Goal: Task Accomplishment & Management: Use online tool/utility

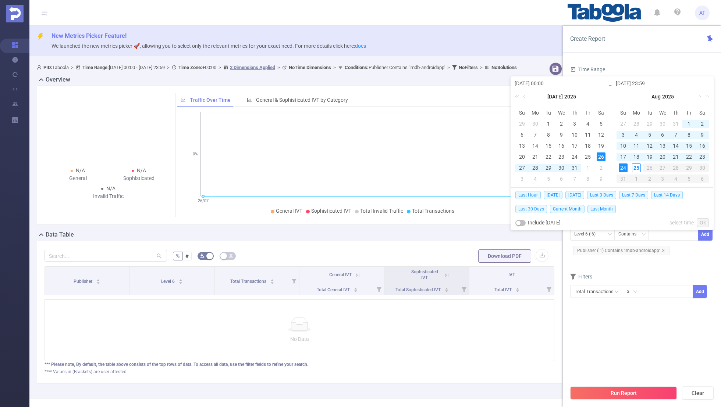
click at [530, 209] on span "Last 30 Days" at bounding box center [531, 209] width 32 height 8
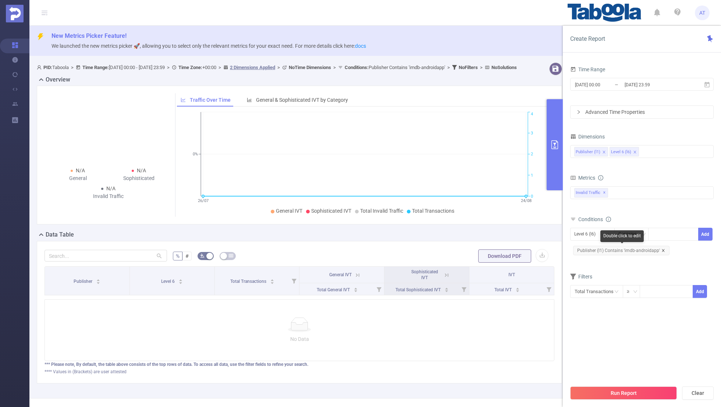
click at [662, 249] on icon "icon: close" at bounding box center [663, 250] width 3 height 3
click at [563, 224] on div "Time Range [DATE] 00:00 _ [DATE] 23:59 Advanced Time Properties Dimensions Publ…" at bounding box center [642, 238] width 158 height 363
click at [584, 231] on div "Level 6 (l6)" at bounding box center [587, 234] width 26 height 12
click at [584, 247] on li "Publisher (l1)" at bounding box center [592, 249] width 44 height 12
click at [656, 231] on div at bounding box center [673, 234] width 42 height 12
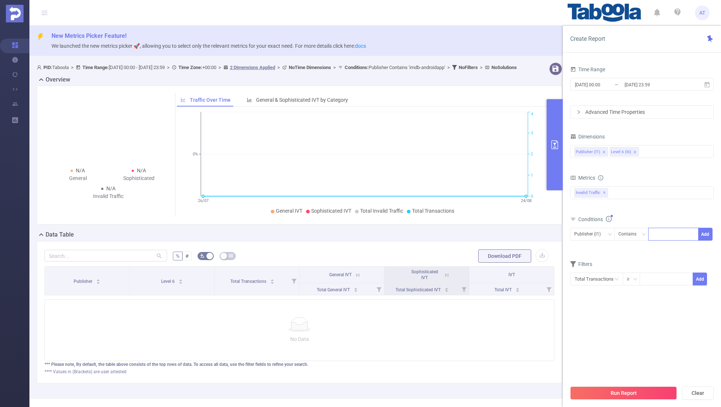
paste input "okuyamijapan"
type input "okuyamijapan"
click at [706, 231] on button "Add" at bounding box center [705, 234] width 14 height 13
click at [649, 267] on form "Dimensions Publisher (l1) Level 6 (l6) Metrics bp_total brand-safety brand_is_s…" at bounding box center [641, 220] width 143 height 176
click at [600, 84] on input "[DATE] 00:00" at bounding box center [604, 85] width 60 height 10
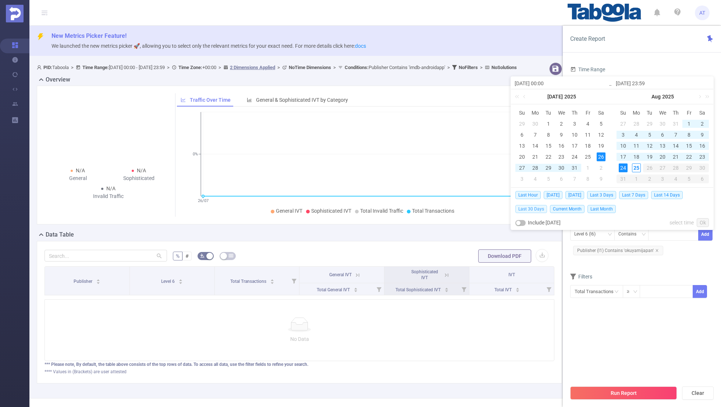
click at [530, 207] on span "Last 30 Days" at bounding box center [531, 209] width 32 height 8
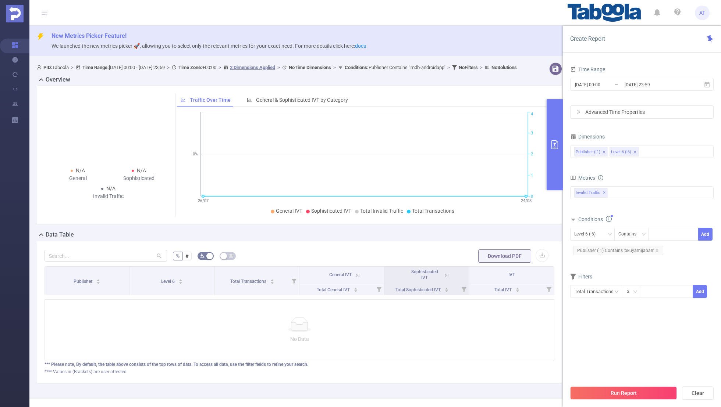
click at [601, 312] on div "Time Range [DATE] 00:00 _ [DATE] 23:59 Advanced Time Properties Dimensions Publ…" at bounding box center [641, 190] width 143 height 252
click at [620, 390] on button "Run Report" at bounding box center [623, 393] width 107 height 13
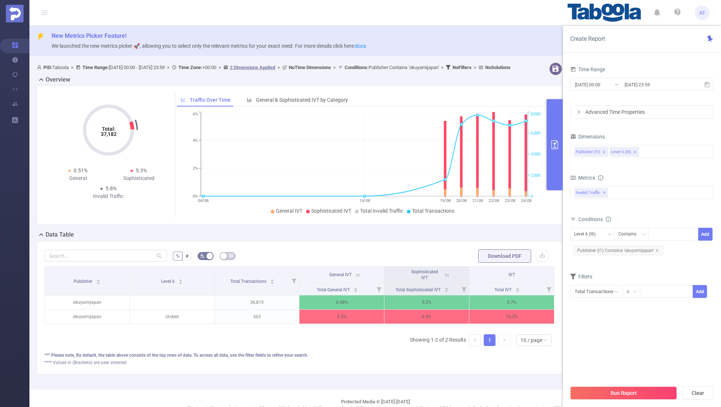
click at [445, 279] on icon at bounding box center [446, 275] width 7 height 7
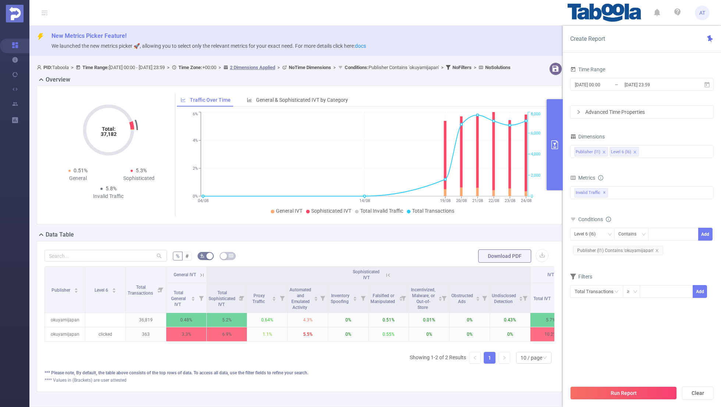
click at [199, 278] on icon at bounding box center [200, 274] width 9 height 7
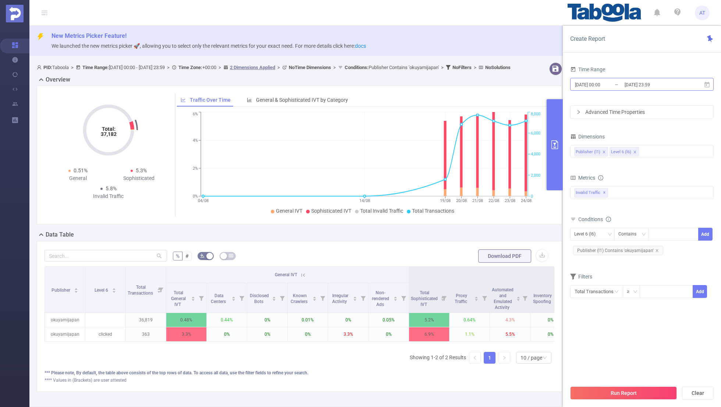
click at [607, 82] on input "[DATE] 00:00" at bounding box center [604, 85] width 60 height 10
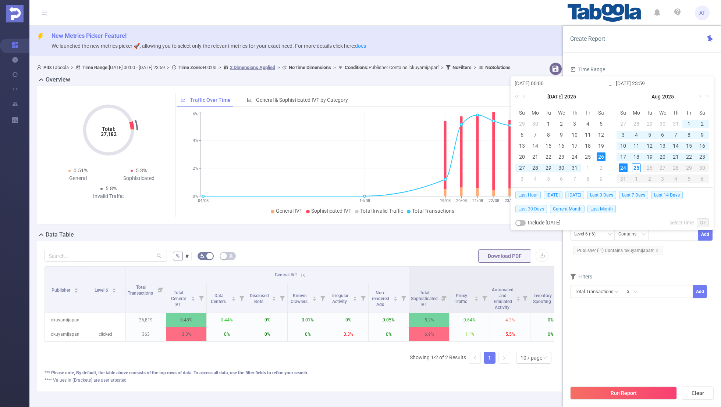
click at [530, 209] on span "Last 30 Days" at bounding box center [531, 209] width 32 height 8
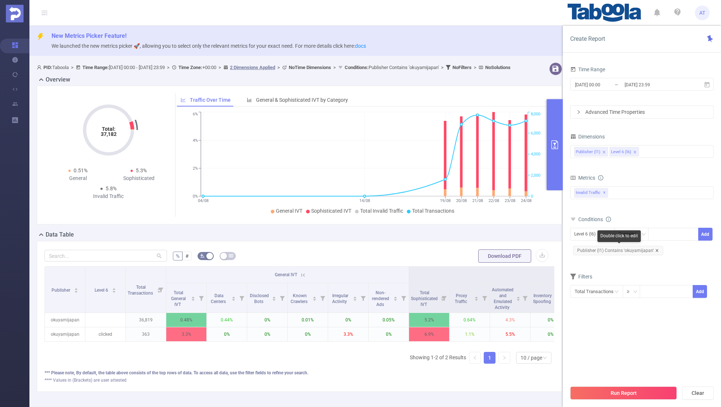
click at [656, 249] on icon "icon: close" at bounding box center [657, 251] width 4 height 4
click at [582, 234] on div "Level 6 (l6)" at bounding box center [587, 234] width 26 height 12
click at [582, 243] on li "Publisher (l1)" at bounding box center [592, 249] width 44 height 12
click at [658, 235] on div at bounding box center [673, 234] width 42 height 12
paste input "k-words-news"
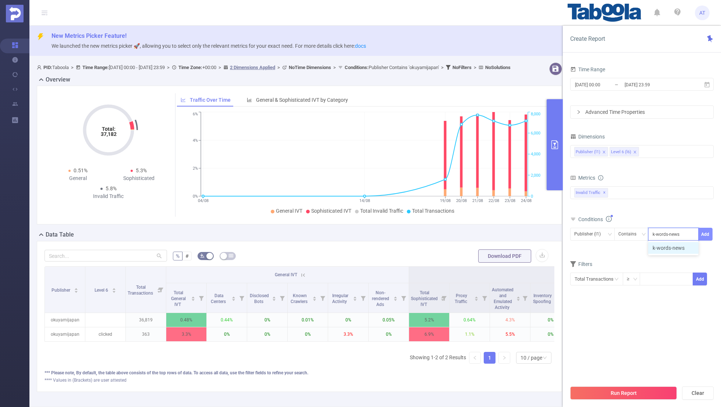
type input "k-words-news"
click at [709, 230] on button "Add" at bounding box center [705, 234] width 14 height 13
click at [628, 269] on form "Dimensions Publisher (l1) Level 6 (l6) Metrics bp_total brand-safety brand_is_s…" at bounding box center [641, 220] width 143 height 176
click at [611, 88] on input "[DATE] 00:00" at bounding box center [604, 85] width 60 height 10
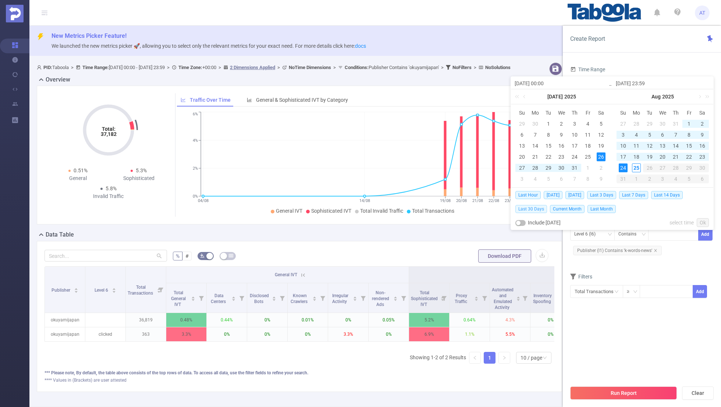
click at [525, 210] on span "Last 30 Days" at bounding box center [531, 209] width 32 height 8
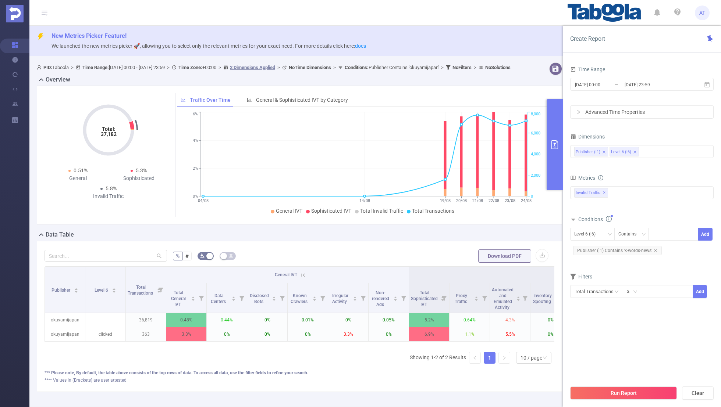
click at [598, 312] on div "Time Range [DATE] 00:00 _ [DATE] 23:59 Advanced Time Properties Dimensions Publ…" at bounding box center [641, 190] width 143 height 252
click at [613, 397] on button "Run Report" at bounding box center [623, 393] width 107 height 13
